Goal: Task Accomplishment & Management: Manage account settings

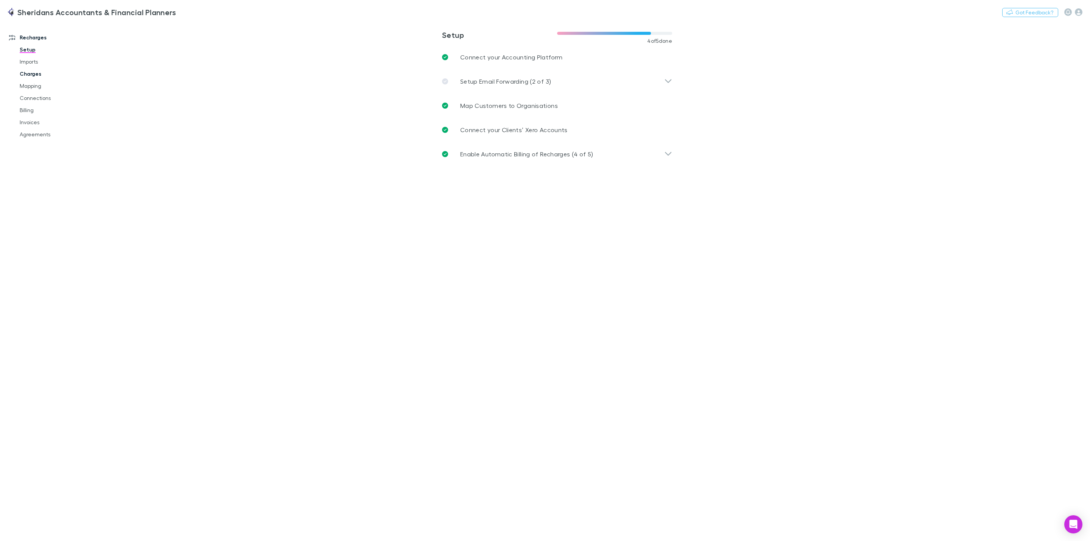
click at [36, 74] on link "Charges" at bounding box center [61, 74] width 98 height 12
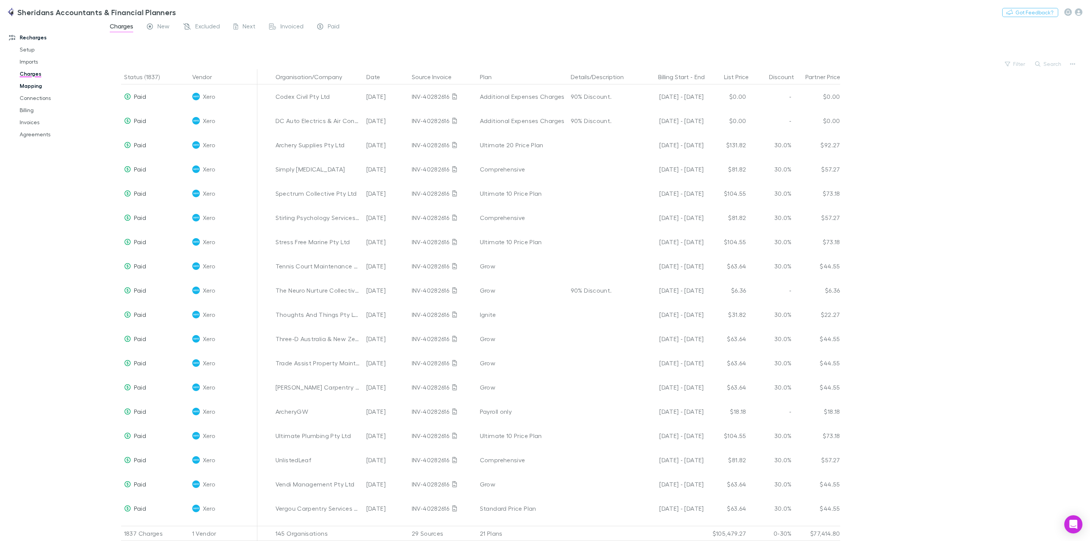
click at [35, 87] on link "Mapping" at bounding box center [61, 86] width 98 height 12
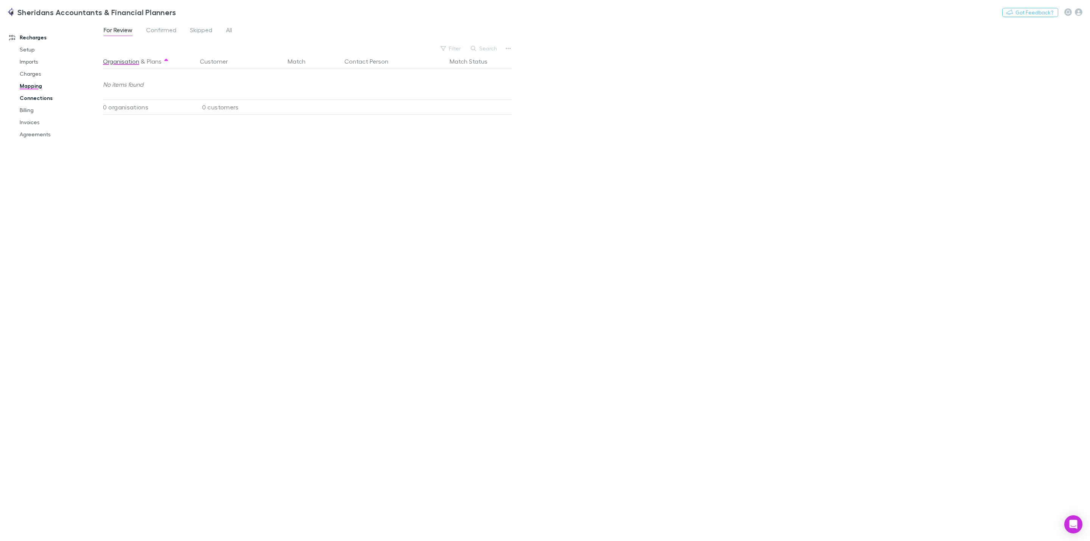
click at [37, 97] on link "Connections" at bounding box center [61, 98] width 98 height 12
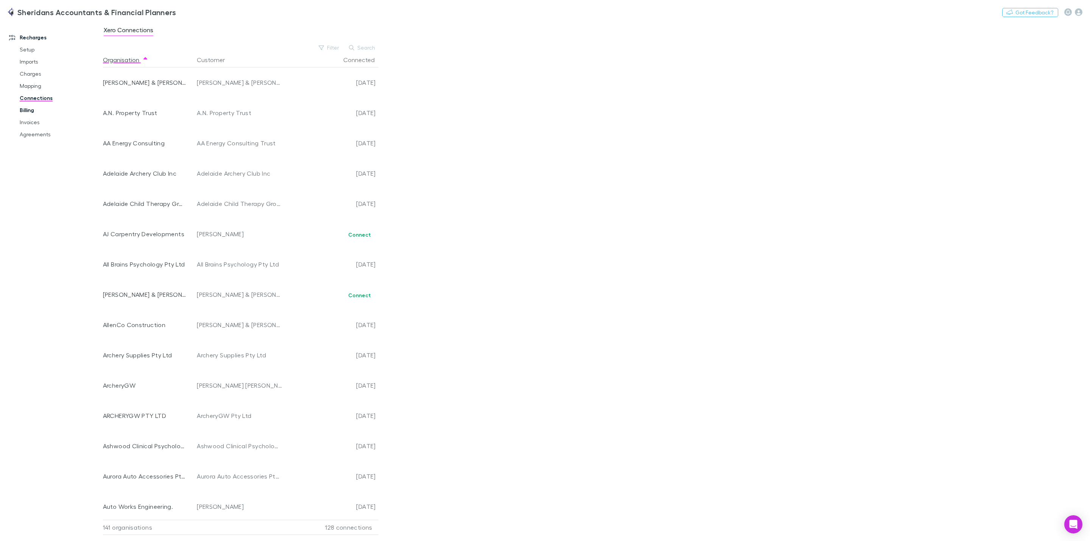
click at [28, 109] on link "Billing" at bounding box center [61, 110] width 98 height 12
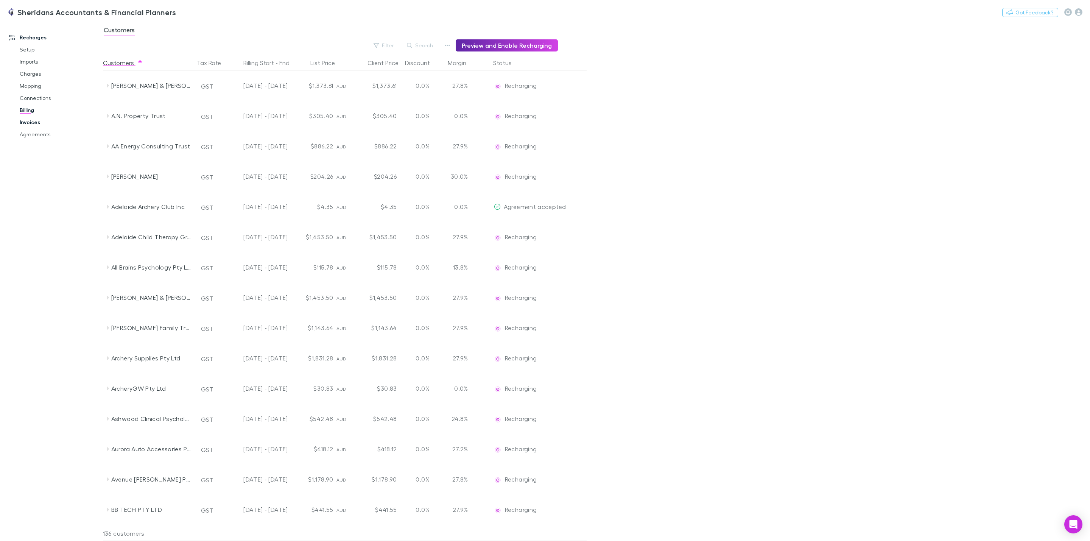
click at [31, 122] on link "Invoices" at bounding box center [61, 122] width 98 height 12
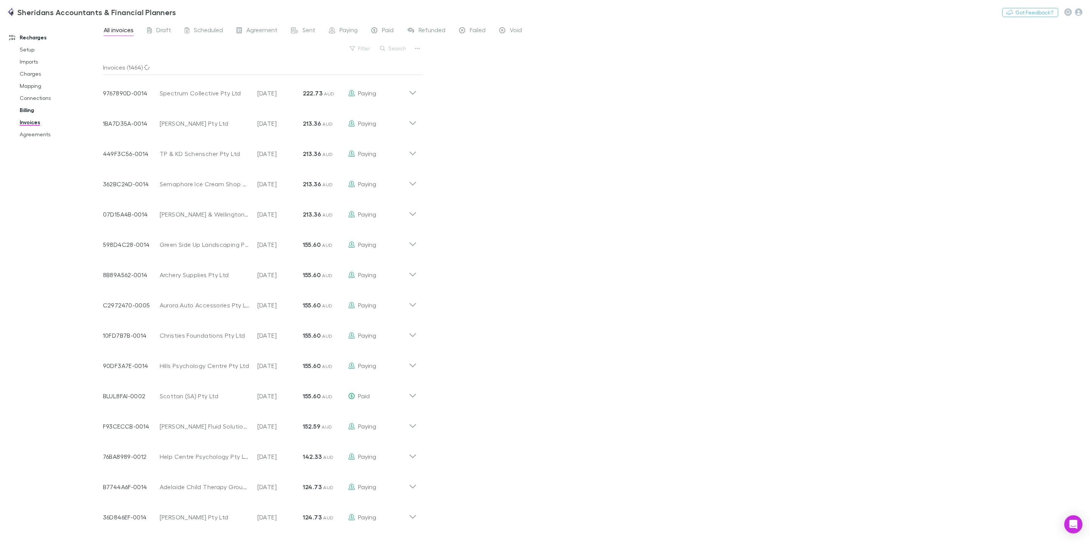
click at [30, 109] on link "Billing" at bounding box center [61, 110] width 98 height 12
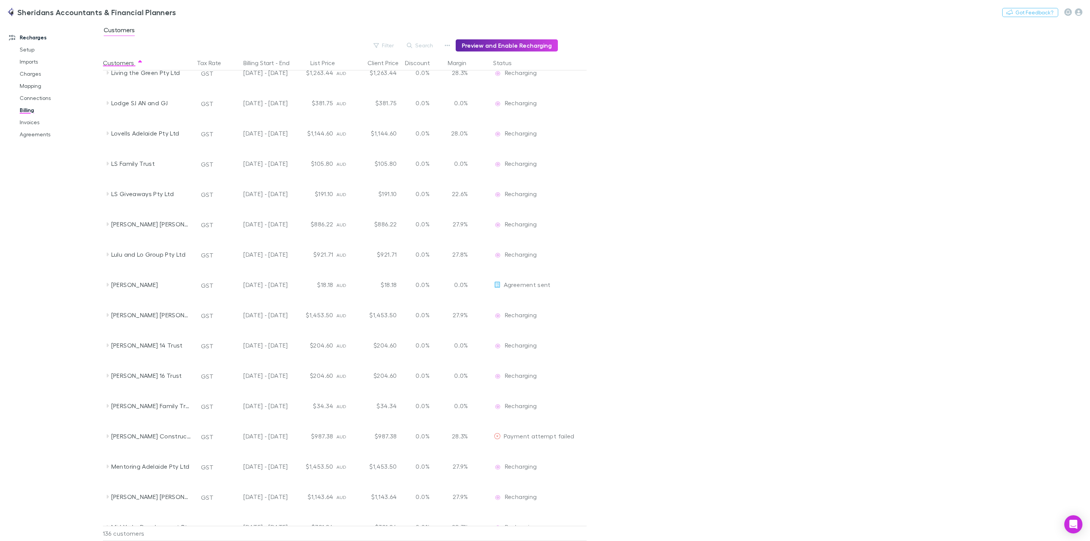
scroll to position [2024, 0]
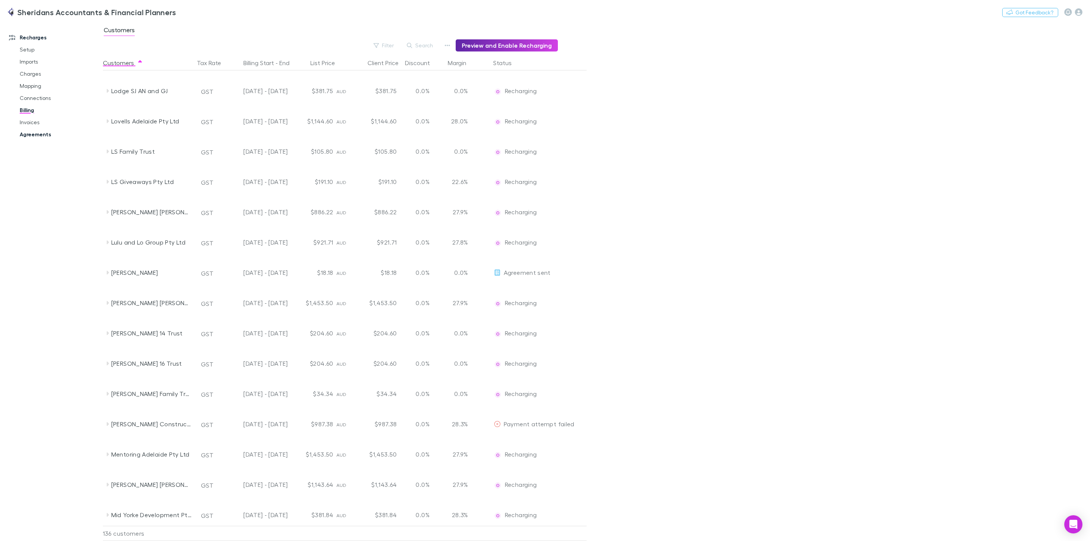
click at [27, 132] on link "Agreements" at bounding box center [61, 134] width 98 height 12
click at [528, 337] on span "Payment attempt failed" at bounding box center [539, 333] width 71 height 7
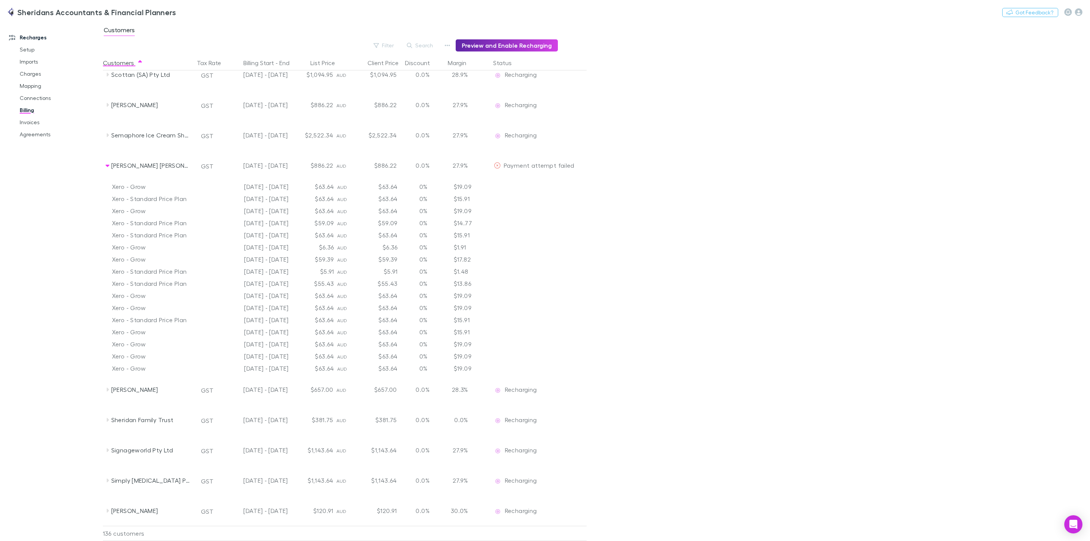
scroll to position [3254, 0]
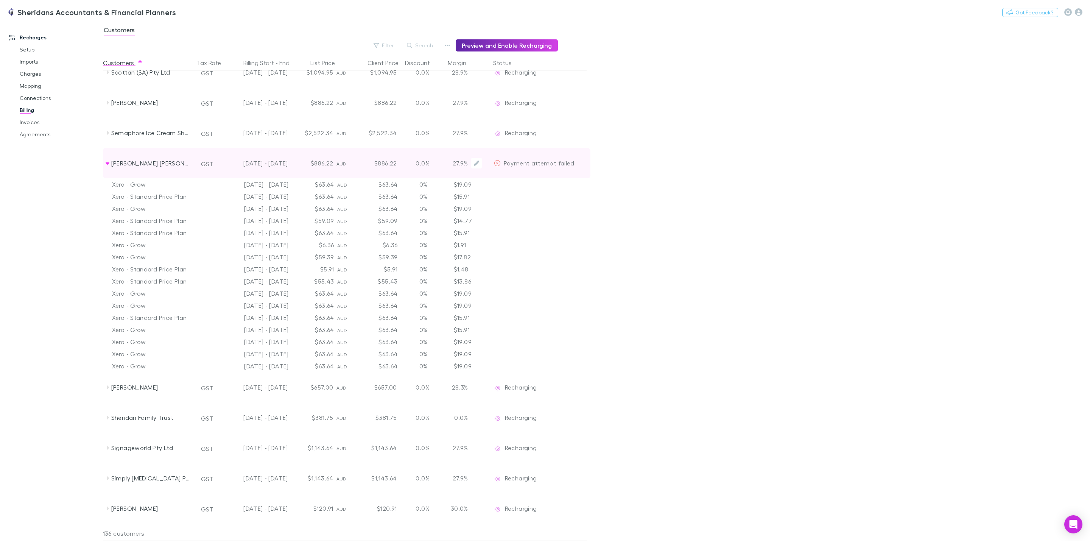
click at [536, 167] on div "Payment attempt failed" at bounding box center [534, 163] width 81 height 30
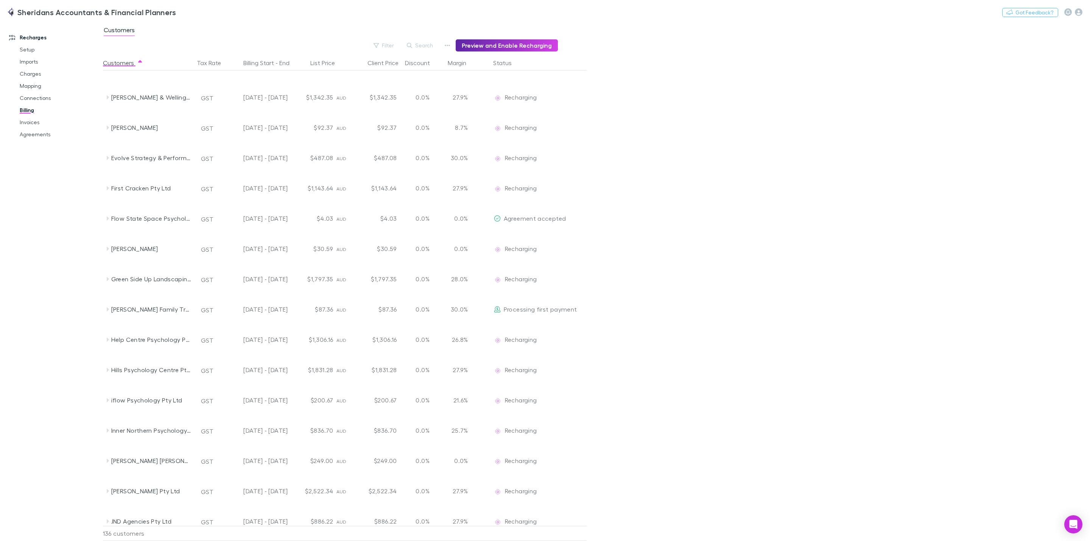
scroll to position [1164, 0]
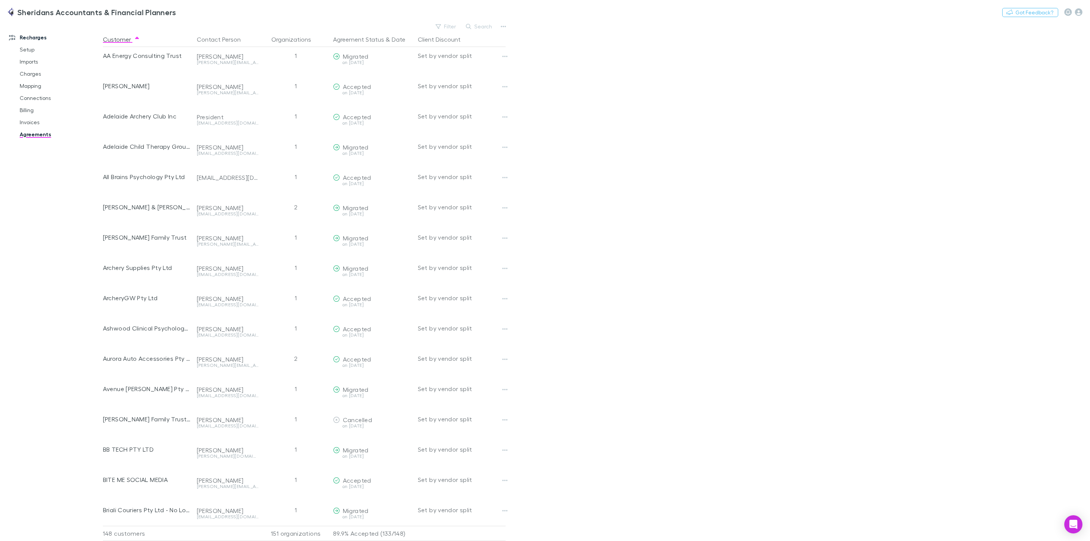
scroll to position [57, 0]
